Goal: Information Seeking & Learning: Learn about a topic

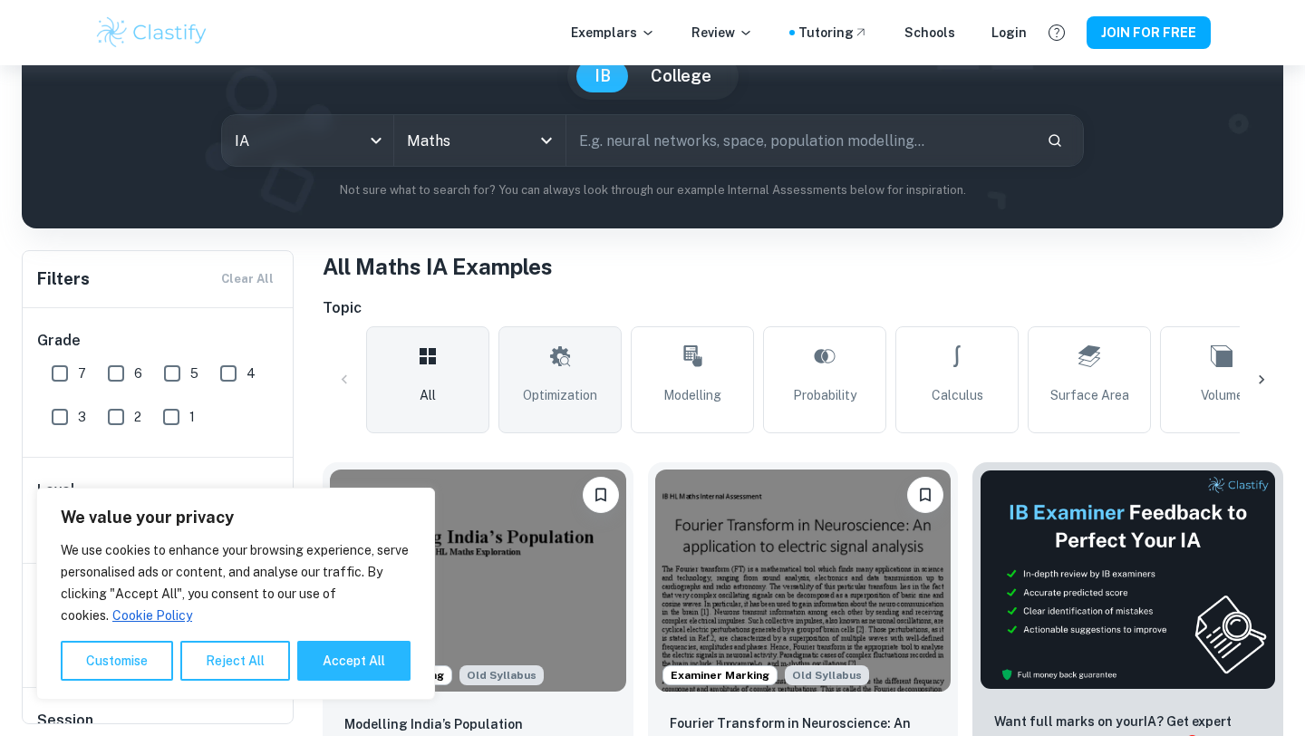
scroll to position [209, 0]
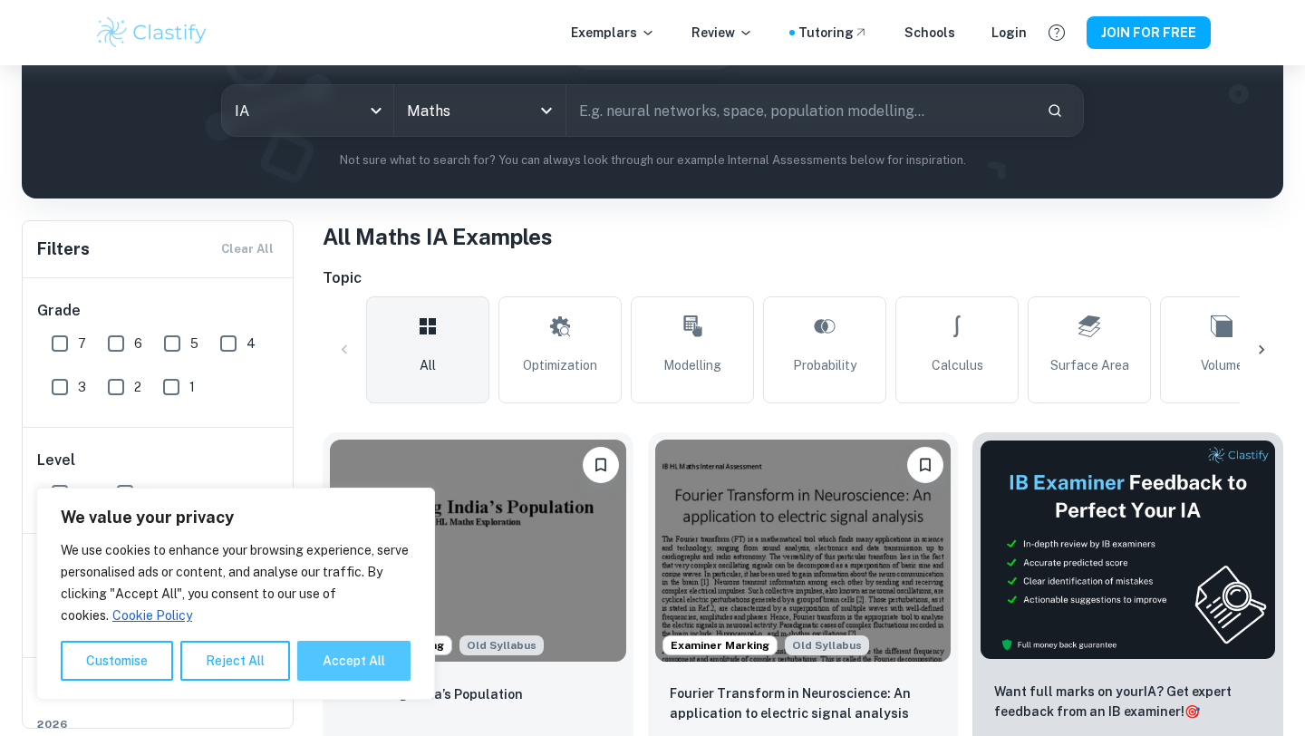
click at [374, 657] on button "Accept All" at bounding box center [353, 661] width 113 height 40
checkbox input "true"
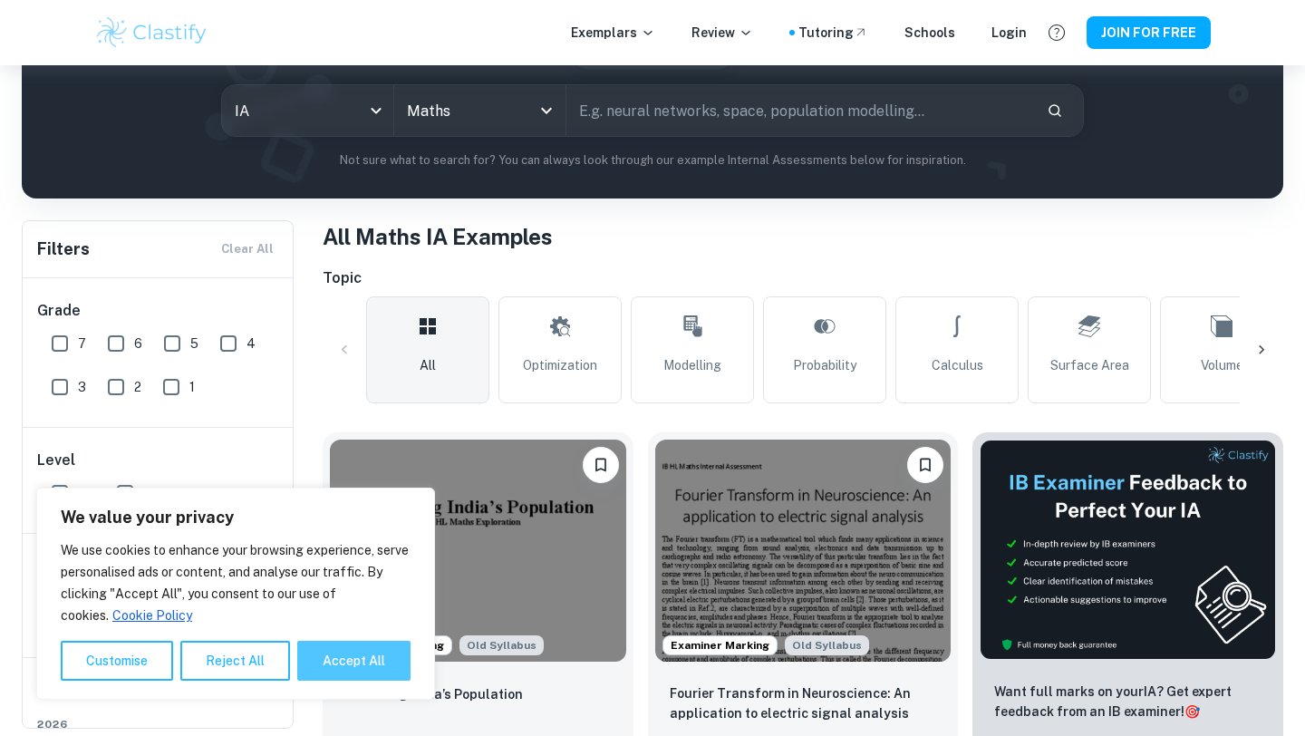
checkbox input "true"
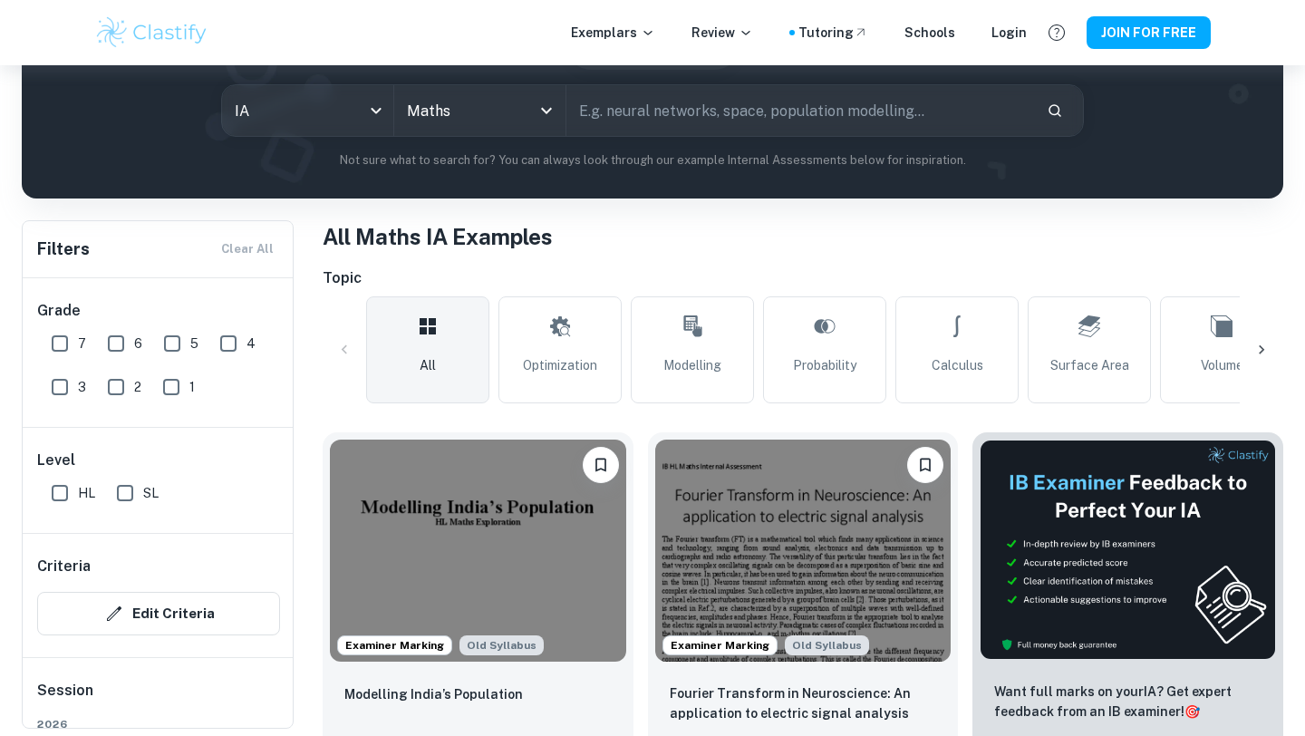
click at [640, 112] on input "text" at bounding box center [800, 110] width 466 height 51
type input "waves"
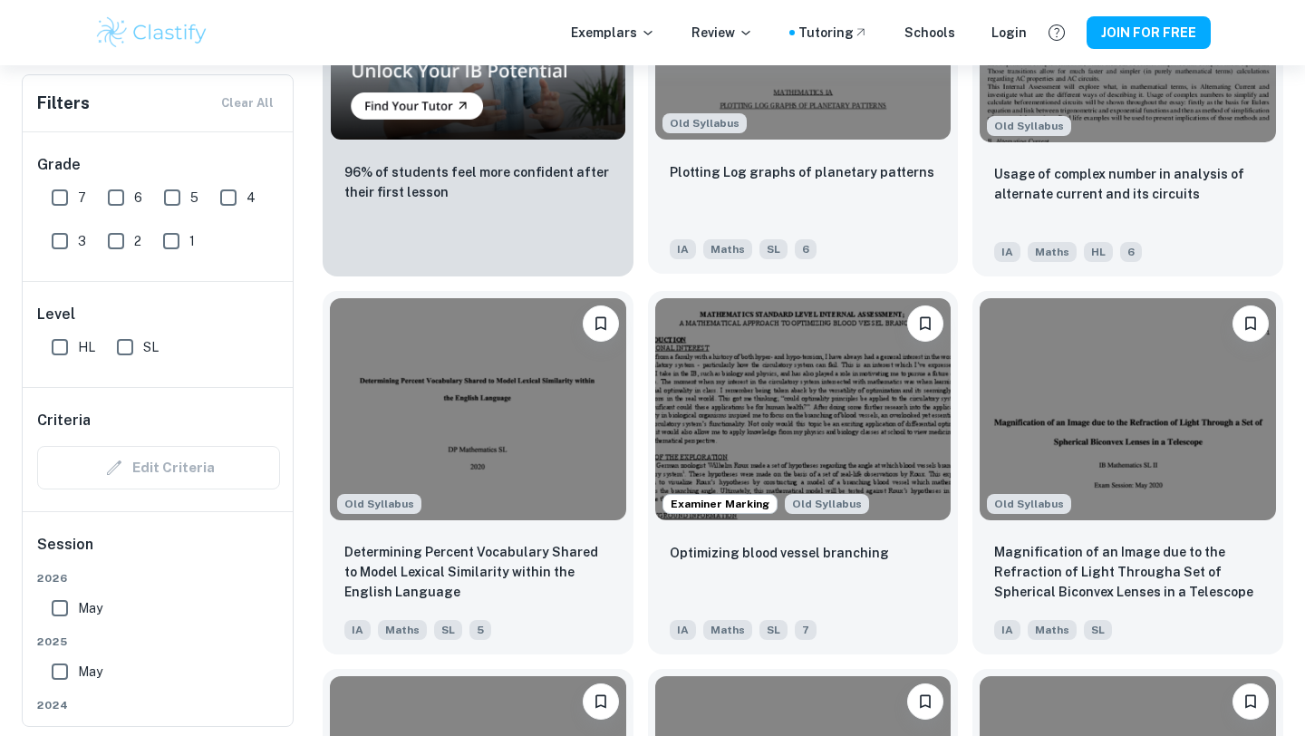
scroll to position [1490, 0]
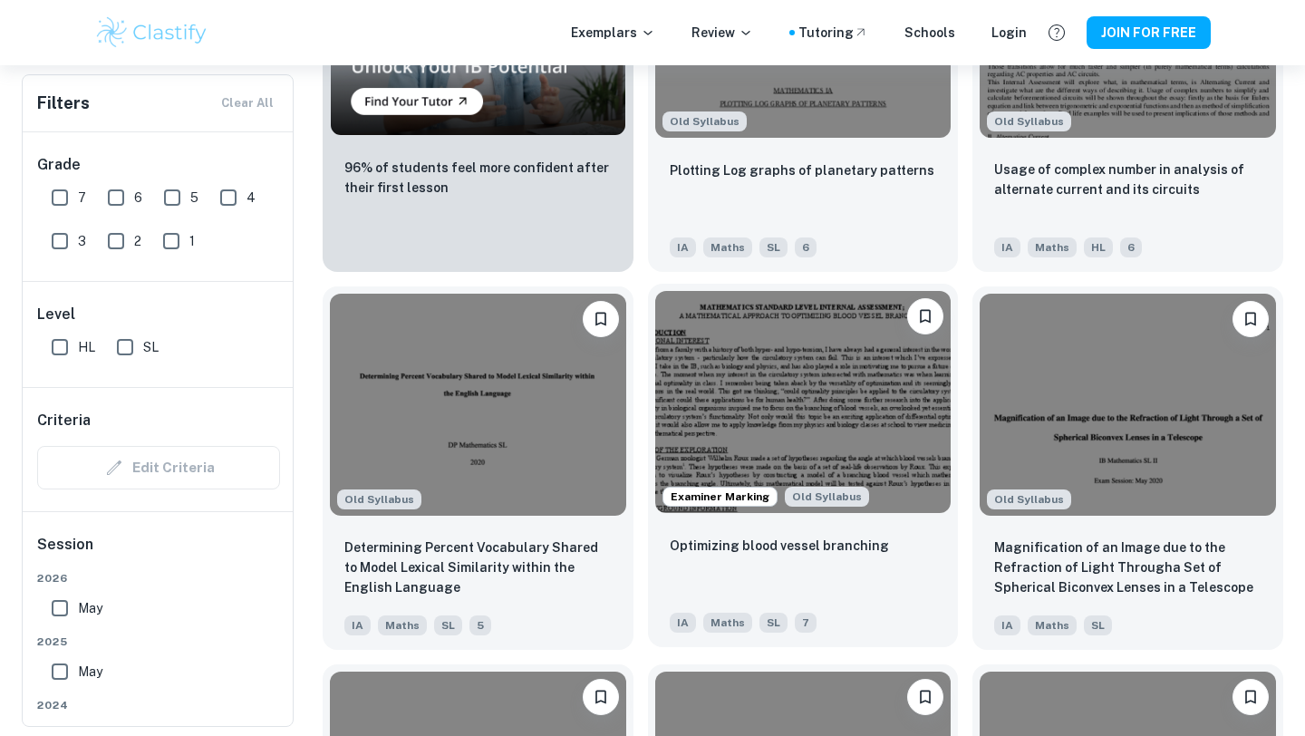
click at [832, 578] on div "Optimizing blood vessel branching" at bounding box center [803, 566] width 267 height 62
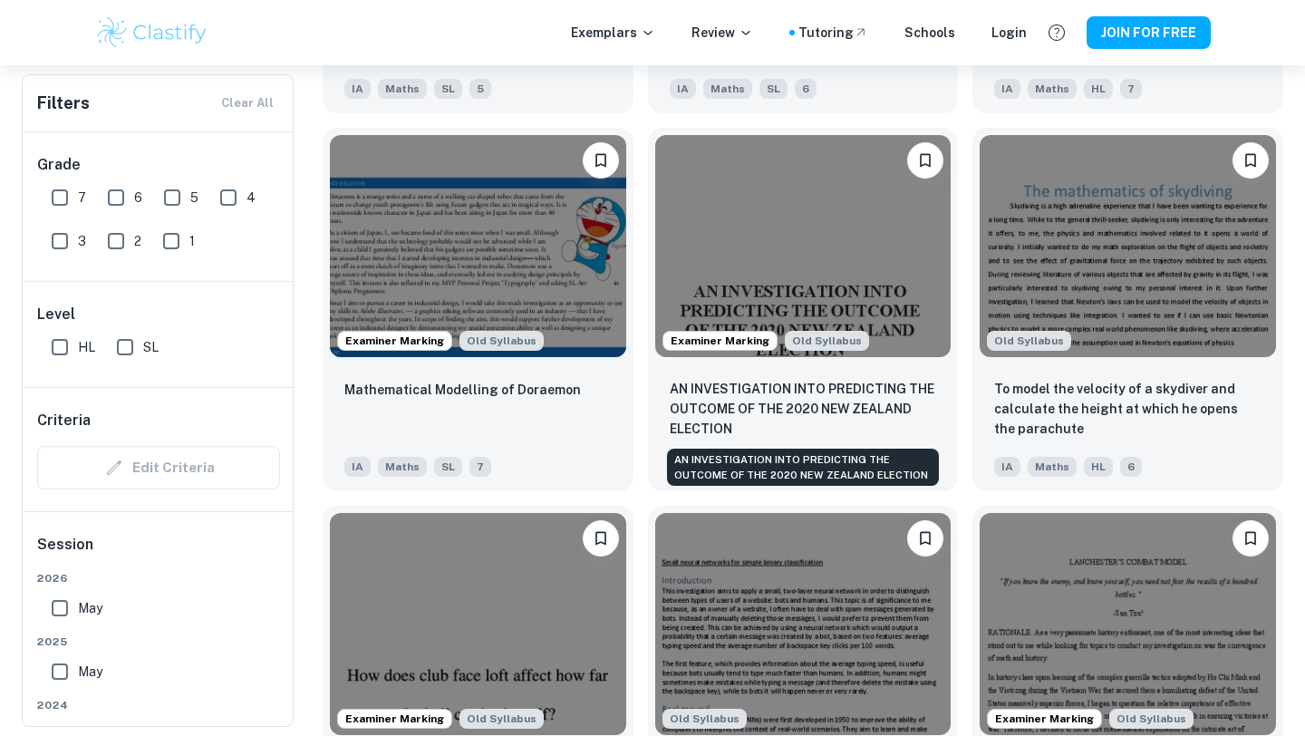
scroll to position [3919, 0]
